Goal: Transaction & Acquisition: Purchase product/service

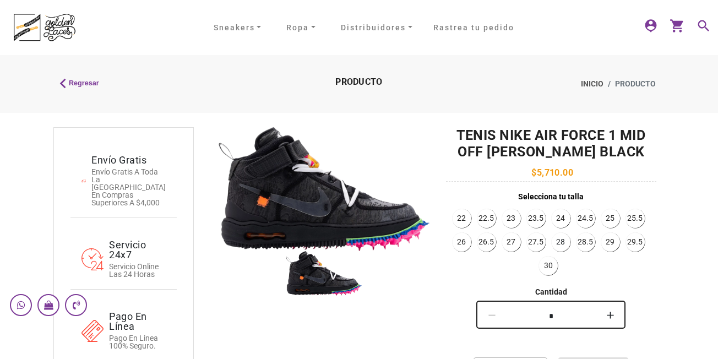
click at [561, 247] on link "28" at bounding box center [561, 242] width 18 height 18
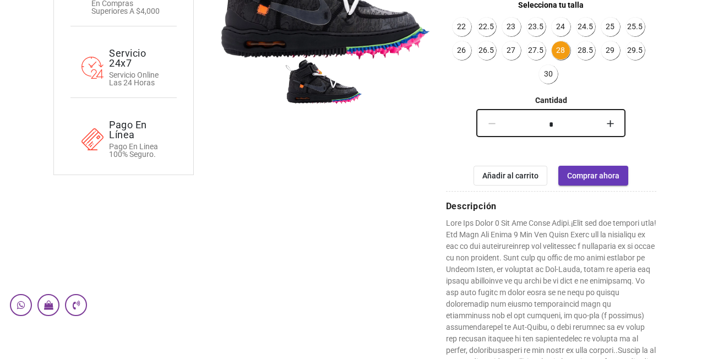
scroll to position [220, 0]
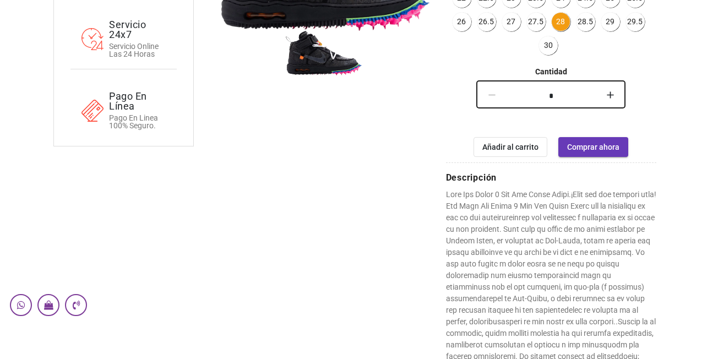
click at [596, 148] on span "Comprar ahora" at bounding box center [593, 147] width 52 height 9
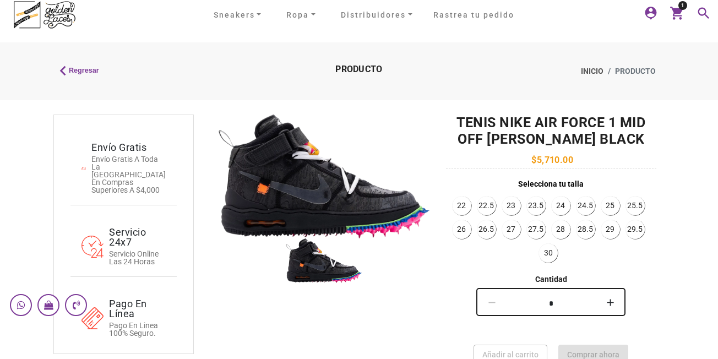
scroll to position [55, 0]
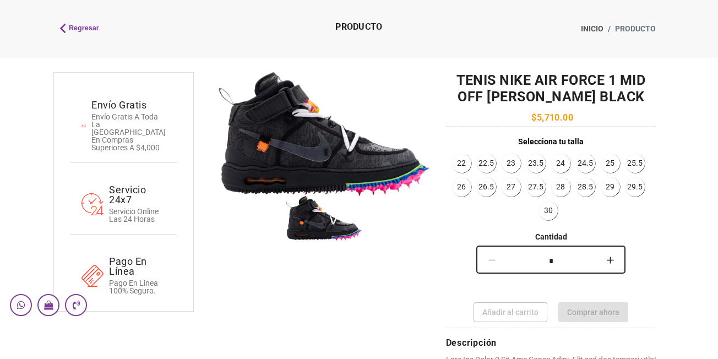
click at [293, 223] on img at bounding box center [324, 218] width 76 height 45
click at [342, 159] on img at bounding box center [324, 134] width 211 height 124
click at [560, 190] on link "28" at bounding box center [561, 187] width 18 height 18
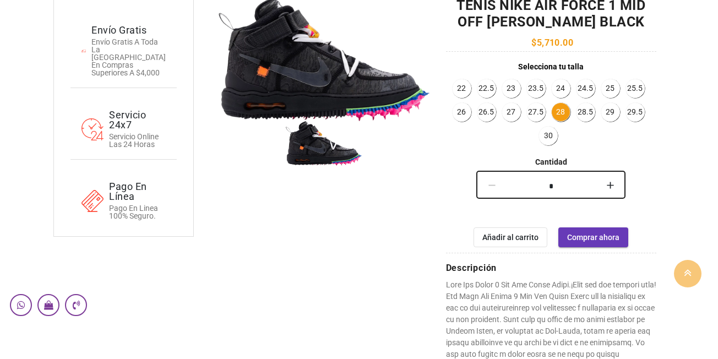
scroll to position [0, 0]
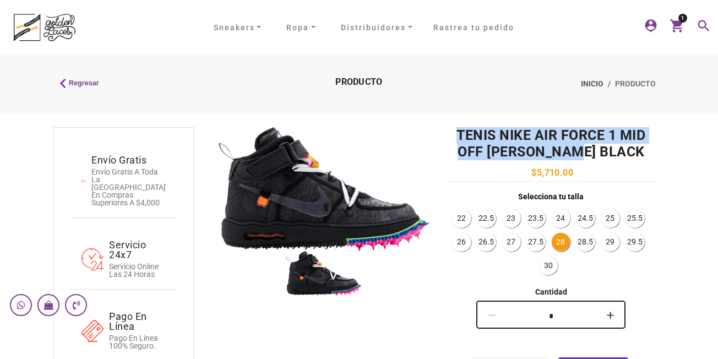
drag, startPoint x: 491, startPoint y: 138, endPoint x: 640, endPoint y: 156, distance: 150.4
copy h2 "Tenis Nike Air Force 1 Mid Off [PERSON_NAME] Black"
